Goal: Find specific page/section: Find specific page/section

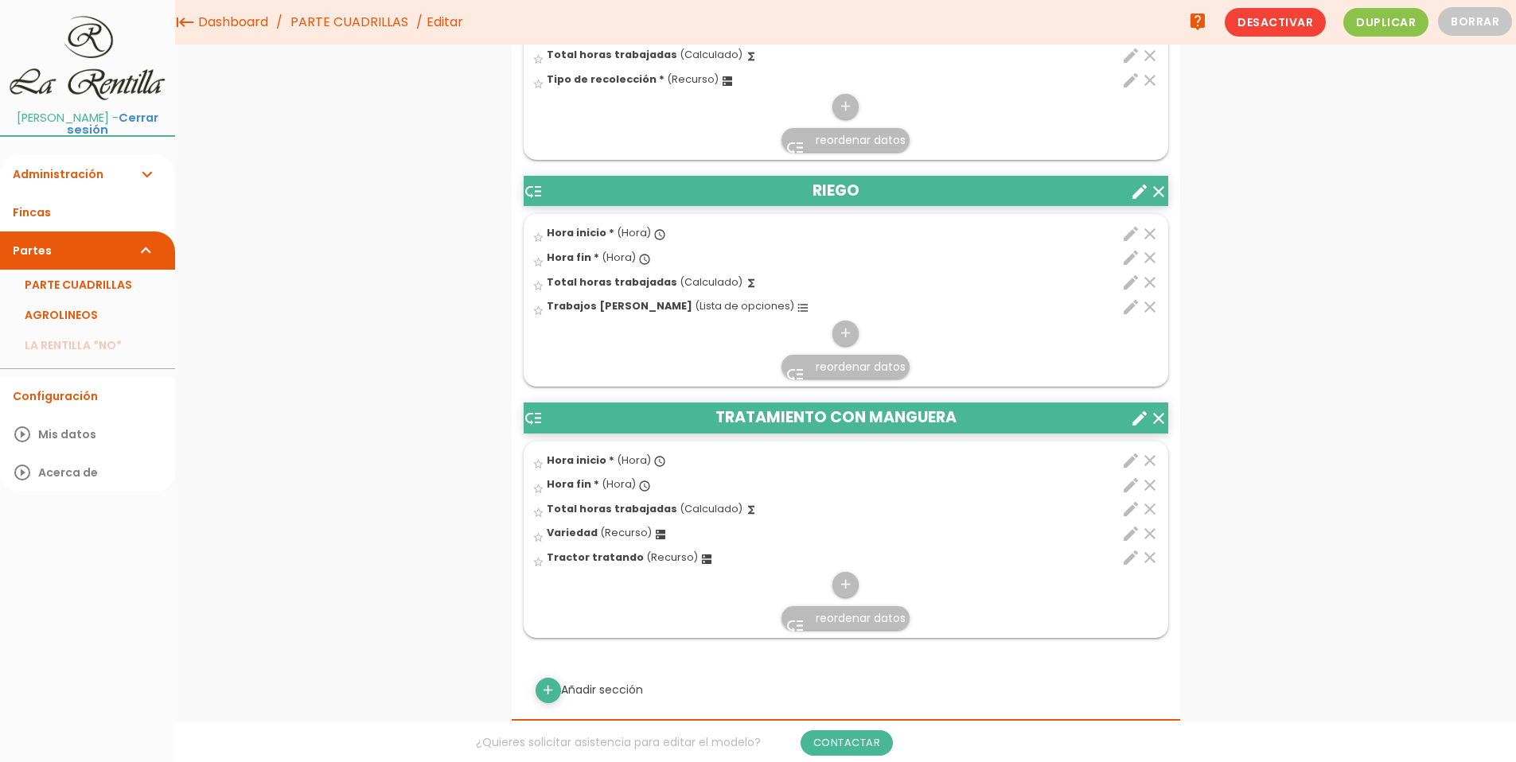
scroll to position [1671, 0]
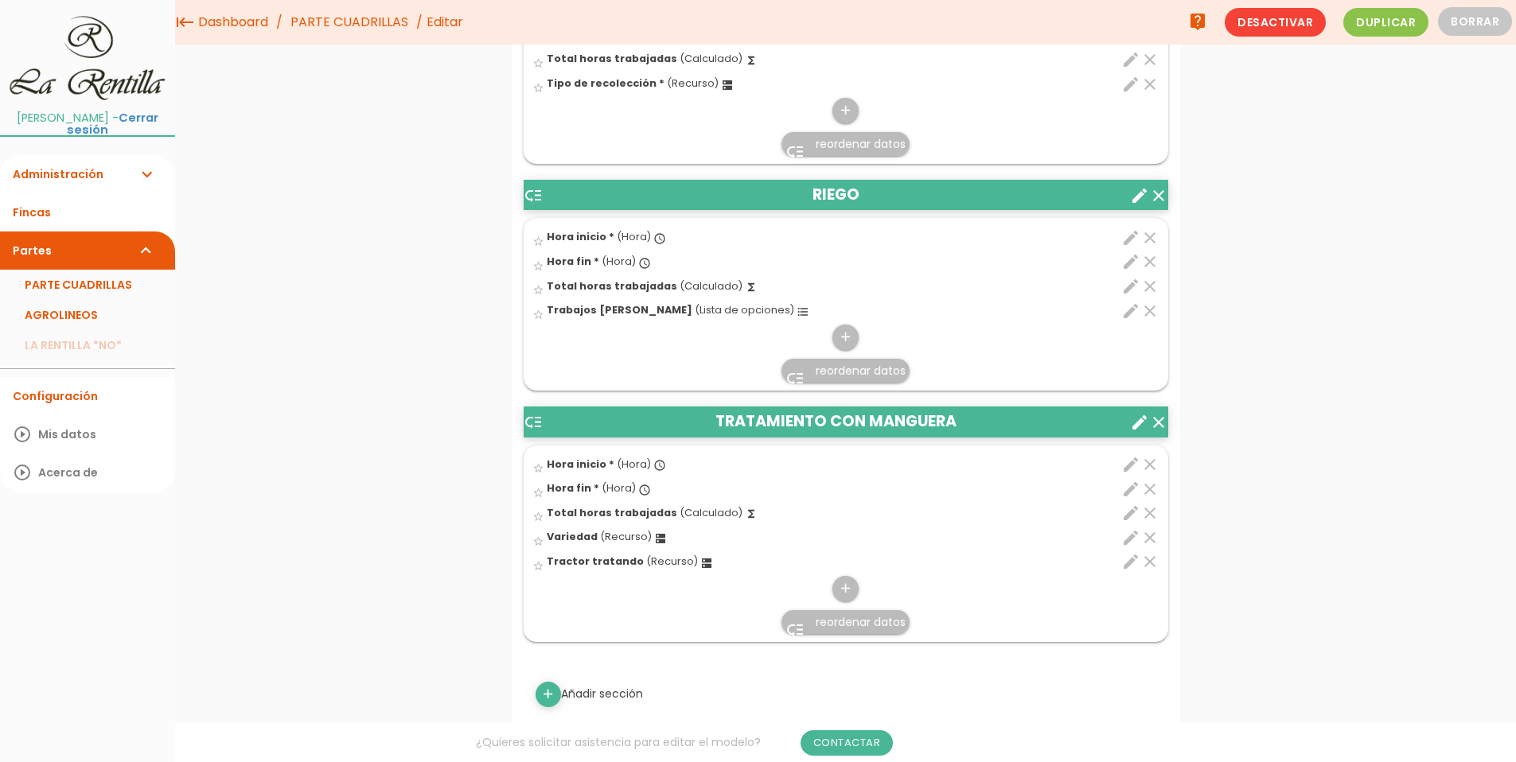
click at [1136, 319] on icon "edit" at bounding box center [1130, 311] width 19 height 19
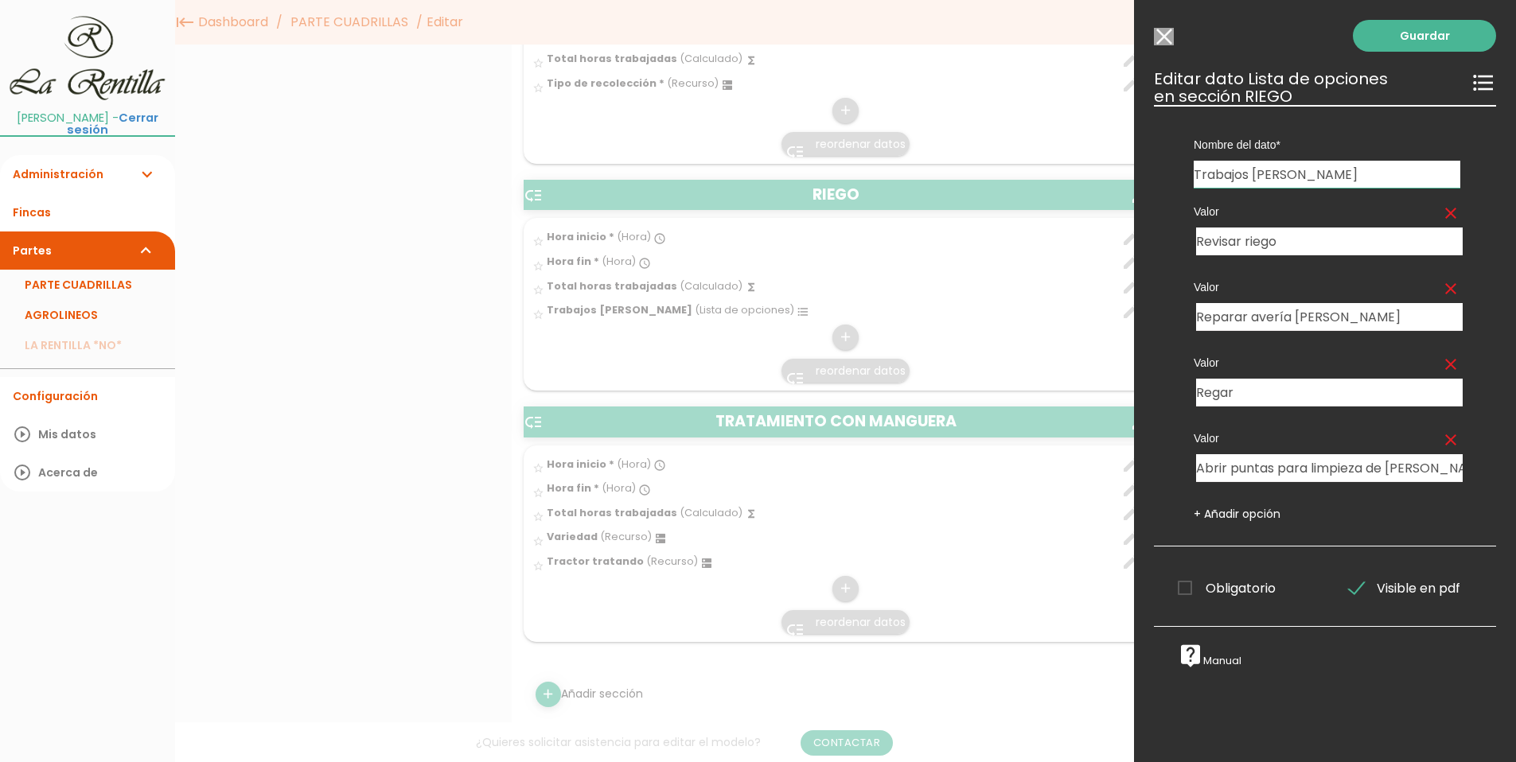
click at [1163, 40] on input "Seleccionar todos los usuarios" at bounding box center [1164, 37] width 20 height 18
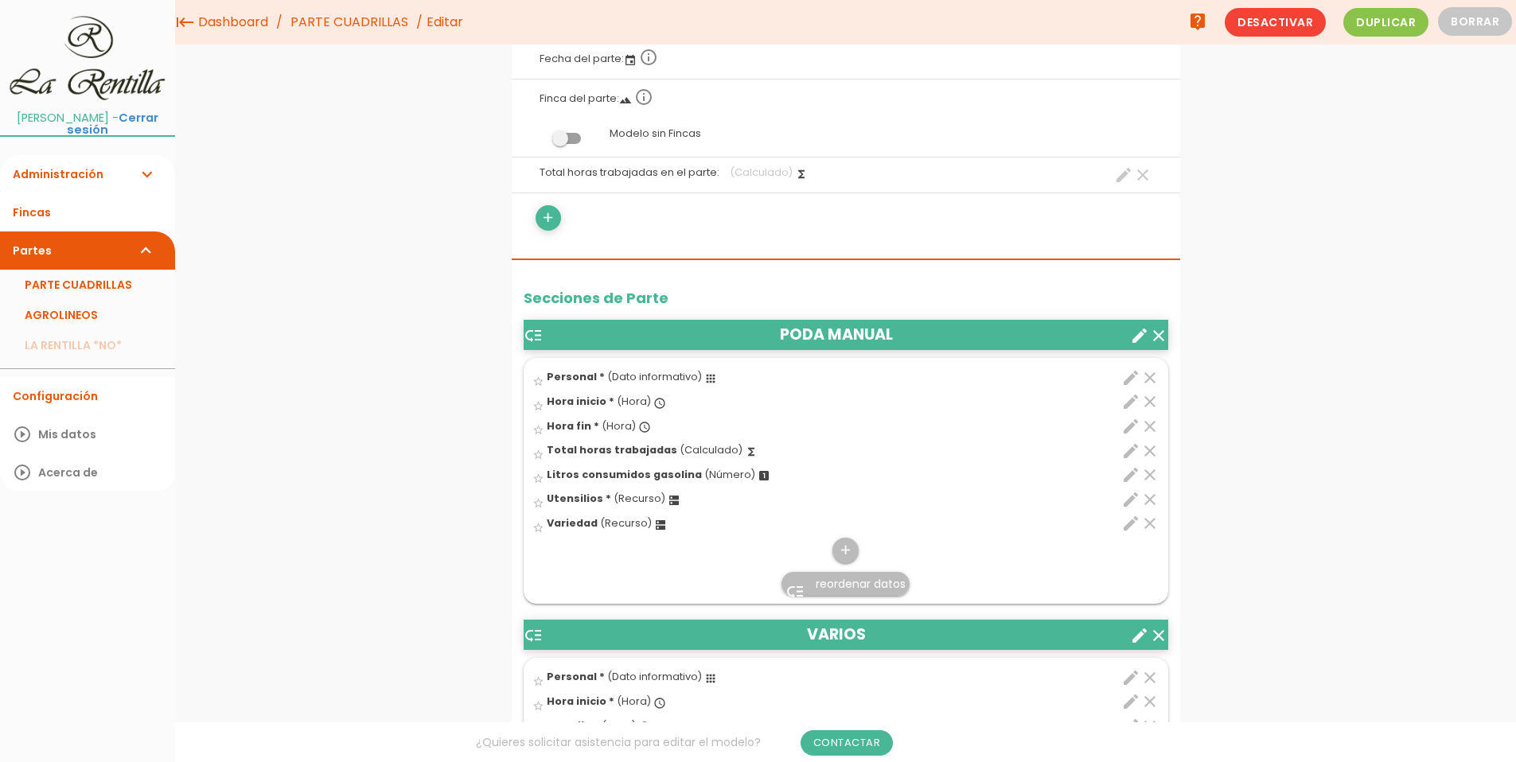
scroll to position [0, 0]
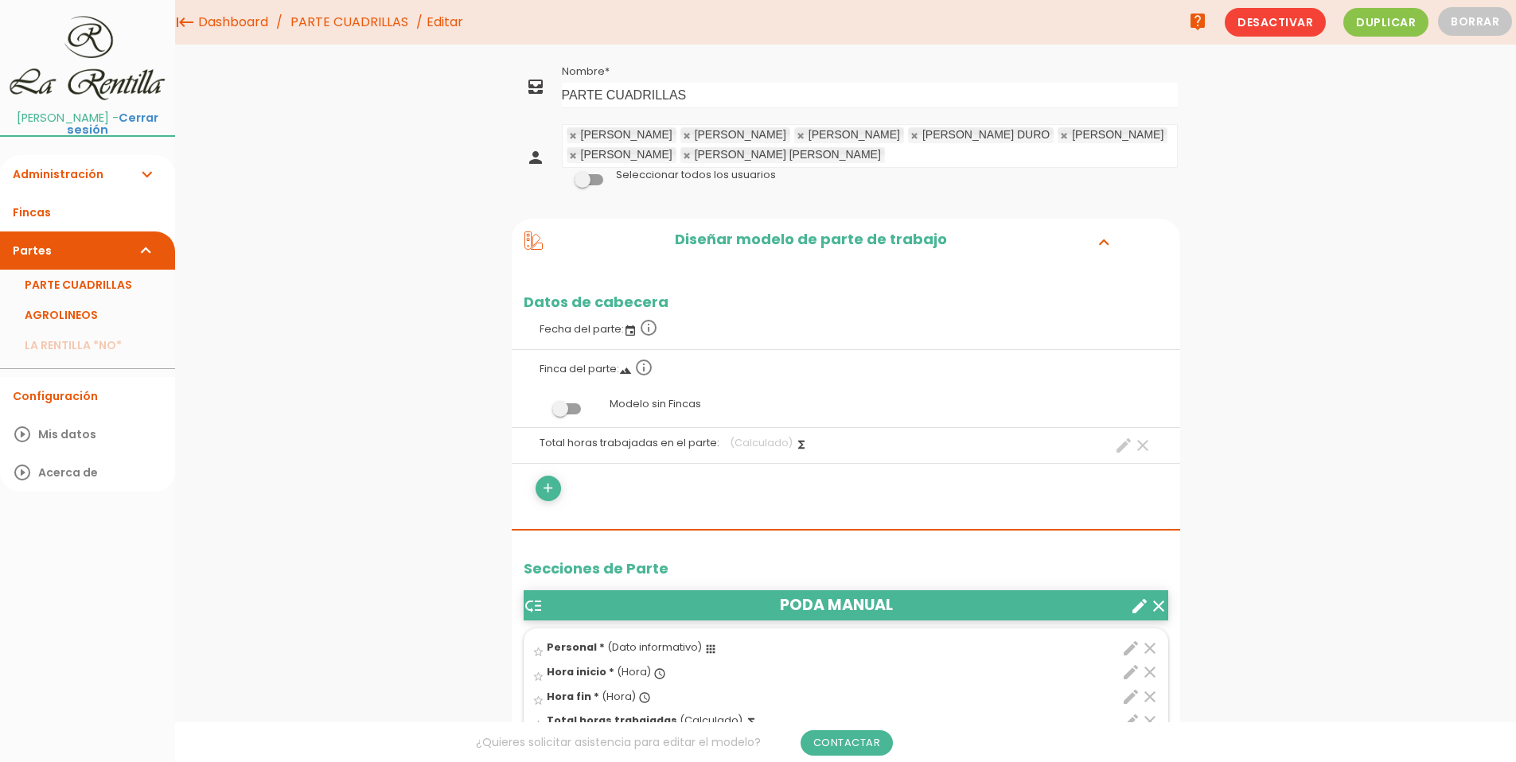
click at [76, 314] on link "AGROLINEOS" at bounding box center [87, 315] width 175 height 30
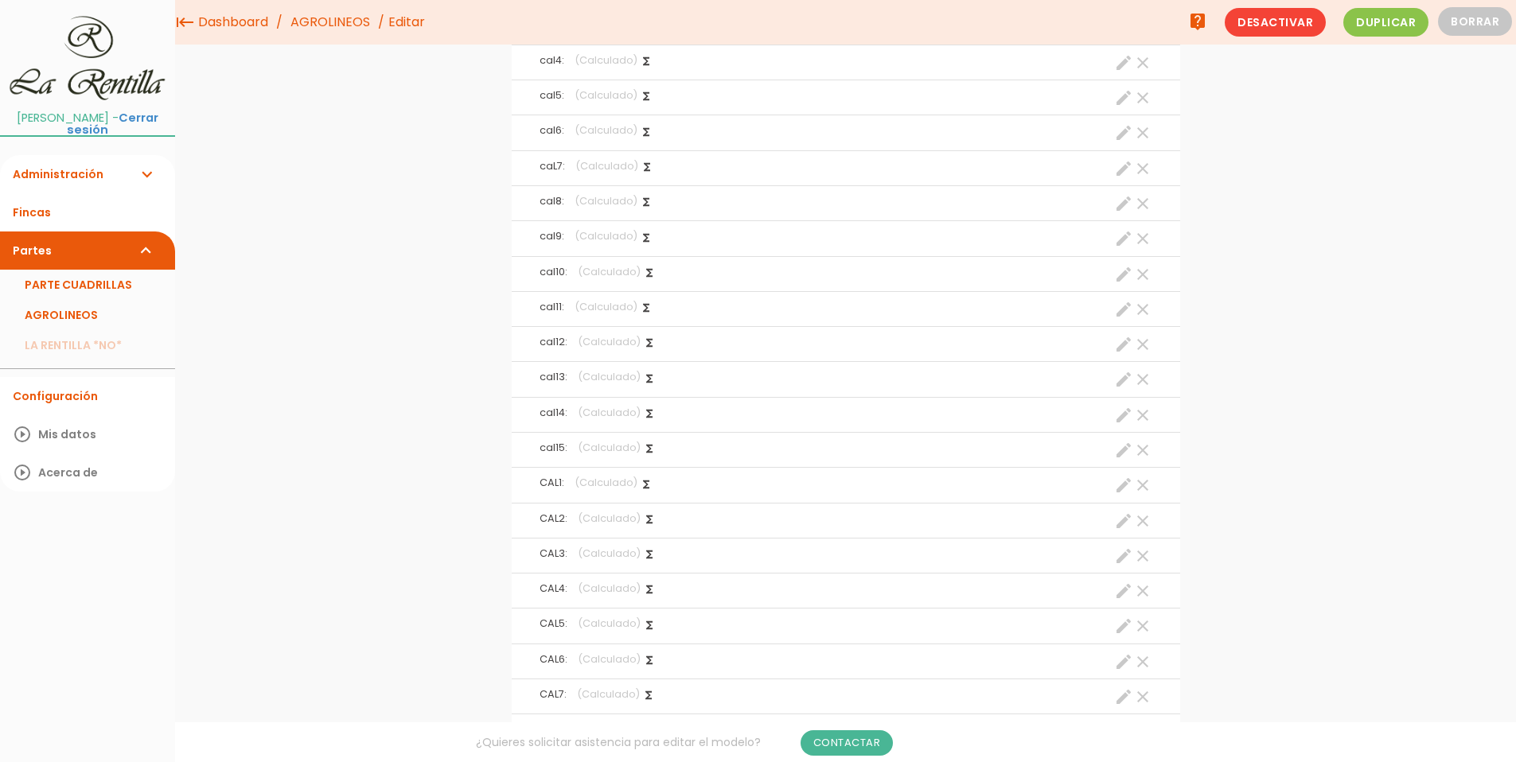
scroll to position [6780, 0]
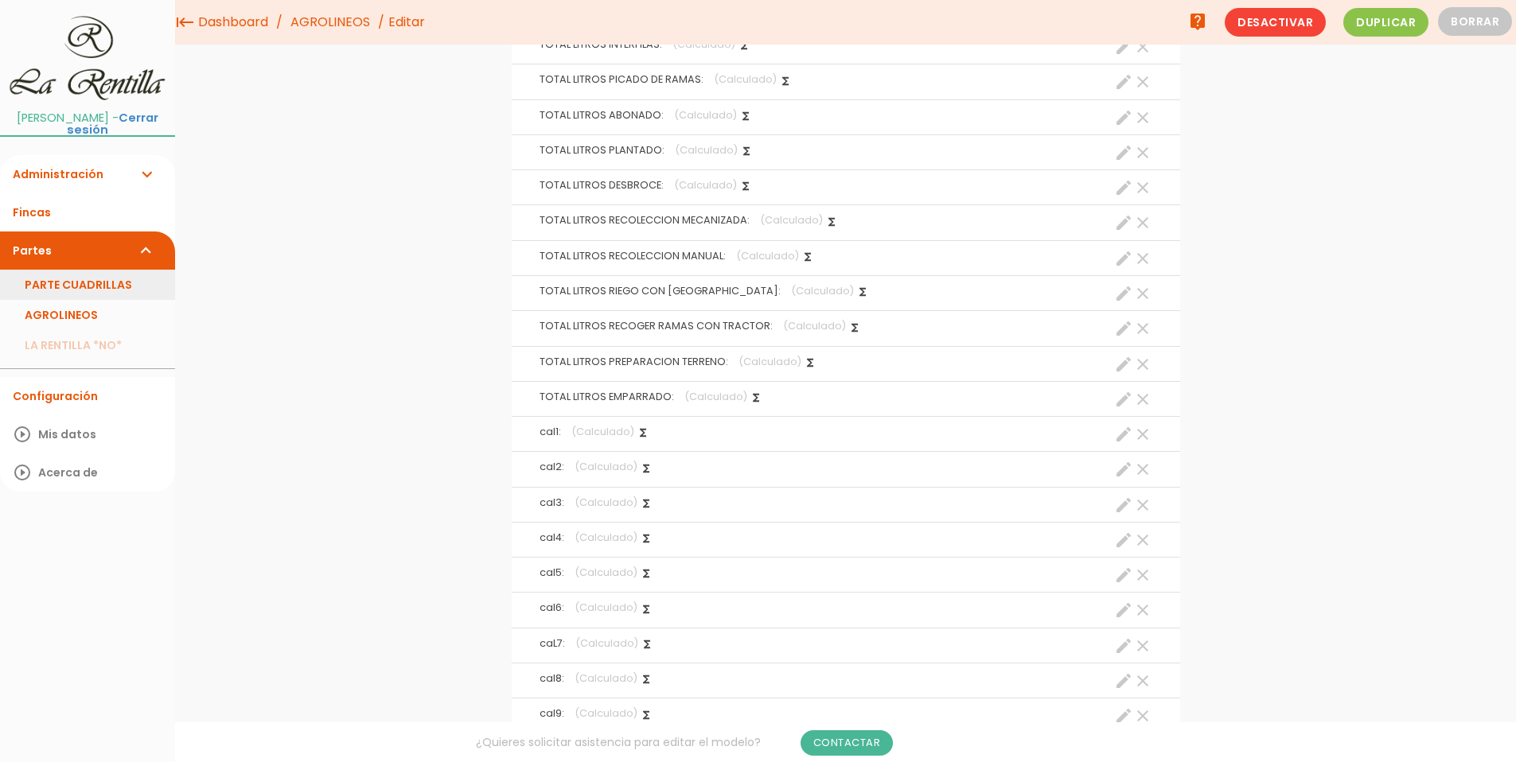
click at [62, 281] on link "PARTE CUADRILLAS" at bounding box center [87, 285] width 175 height 30
